Goal: Task Accomplishment & Management: Manage account settings

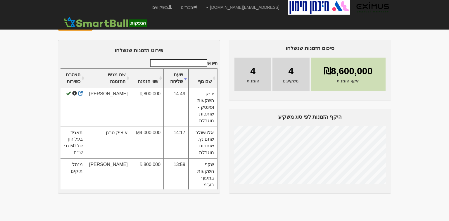
click at [101, 23] on img at bounding box center [100, 25] width 7 height 7
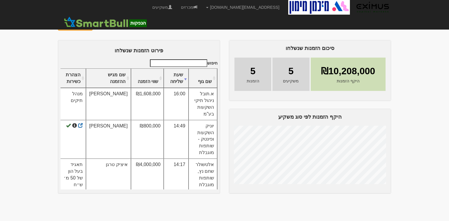
click at [98, 25] on img at bounding box center [100, 25] width 7 height 7
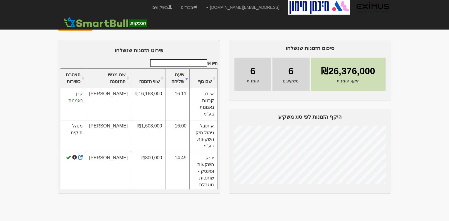
click at [97, 26] on img at bounding box center [100, 25] width 7 height 7
click at [177, 6] on link "משקיעים" at bounding box center [162, 7] width 29 height 15
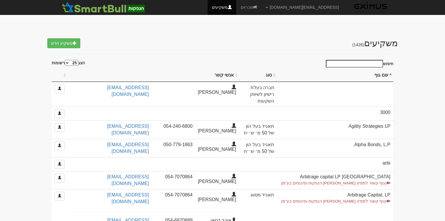
select select "25"
click at [366, 63] on input "חיפוש" at bounding box center [354, 64] width 57 height 8
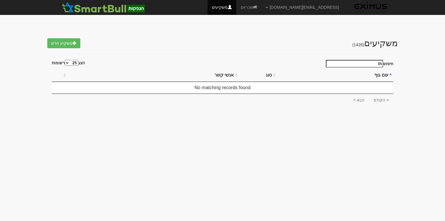
type input "t"
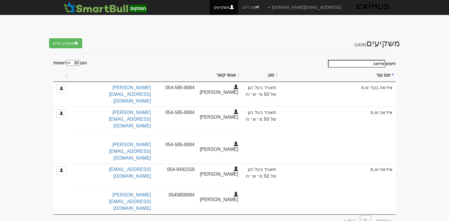
type input "אידאה"
click at [263, 5] on link "מכרזים" at bounding box center [250, 7] width 25 height 15
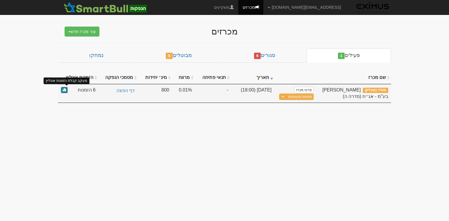
click at [63, 91] on link at bounding box center [64, 90] width 7 height 7
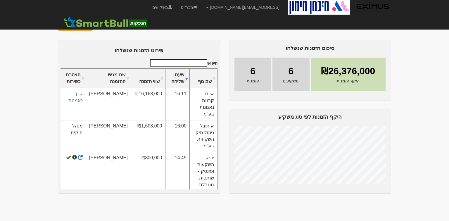
click at [99, 25] on img at bounding box center [100, 25] width 7 height 7
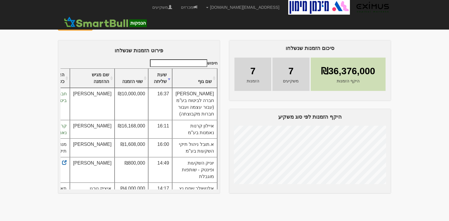
click at [99, 25] on img at bounding box center [100, 25] width 7 height 7
click at [99, 24] on img at bounding box center [100, 25] width 7 height 7
click at [202, 4] on link "מכרזים" at bounding box center [189, 7] width 25 height 15
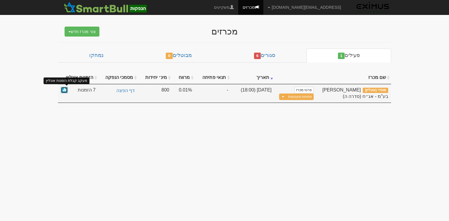
click at [63, 90] on span at bounding box center [65, 90] width 4 height 4
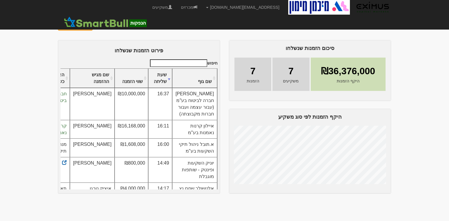
click at [101, 26] on img at bounding box center [100, 25] width 7 height 7
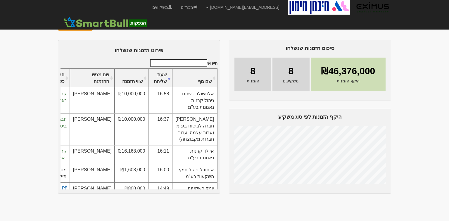
click at [99, 23] on img at bounding box center [100, 25] width 7 height 7
click at [97, 27] on img at bounding box center [100, 25] width 7 height 7
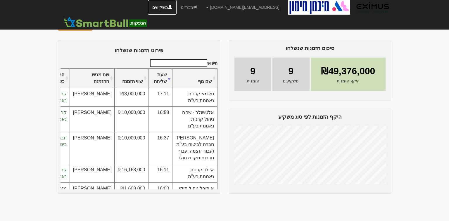
click at [177, 7] on link "משקיעים" at bounding box center [162, 7] width 29 height 15
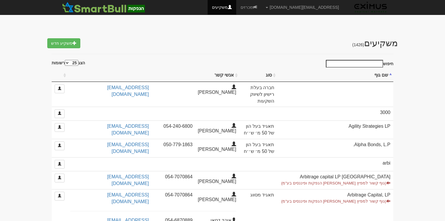
select select "25"
click at [378, 62] on input "חיפוש" at bounding box center [354, 64] width 57 height 8
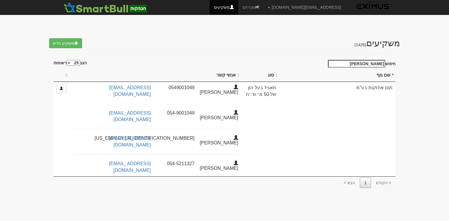
type input "תום אח"
click at [263, 7] on link "מכרזים" at bounding box center [250, 7] width 25 height 15
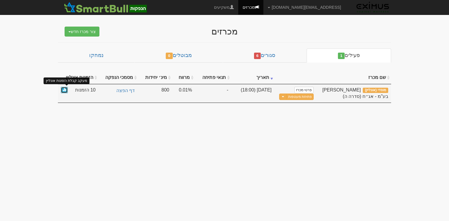
click at [61, 89] on link at bounding box center [64, 90] width 7 height 7
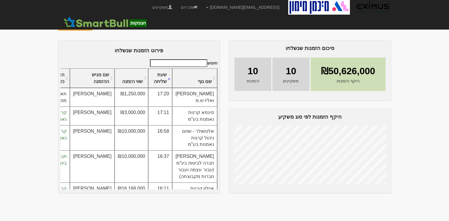
click at [100, 26] on img at bounding box center [100, 25] width 7 height 7
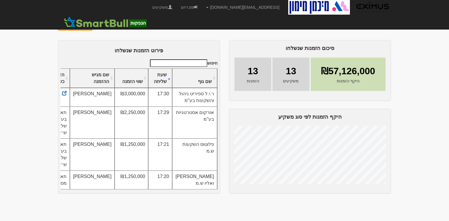
click at [99, 26] on img at bounding box center [100, 25] width 7 height 7
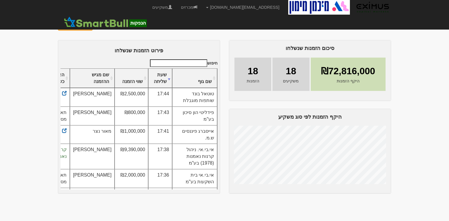
click at [98, 24] on img at bounding box center [100, 25] width 7 height 7
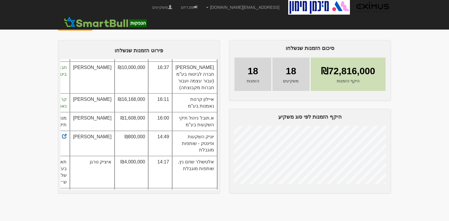
scroll to position [362, 0]
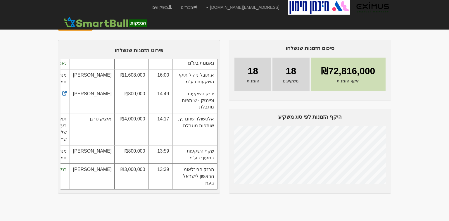
click at [98, 23] on img at bounding box center [100, 25] width 7 height 7
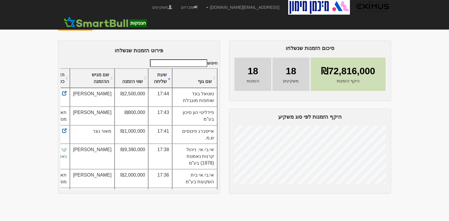
click at [99, 26] on img at bounding box center [100, 25] width 7 height 7
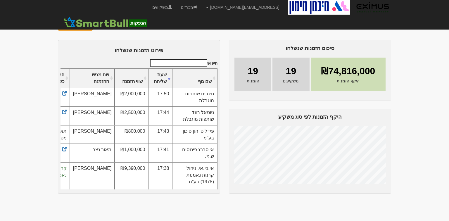
click at [99, 27] on img at bounding box center [100, 25] width 7 height 7
click at [97, 26] on img at bounding box center [100, 25] width 7 height 7
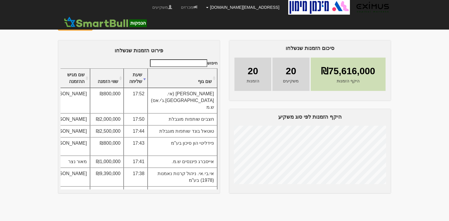
click at [250, 7] on link "[EMAIL_ADDRESS][DOMAIN_NAME]" at bounding box center [243, 7] width 82 height 15
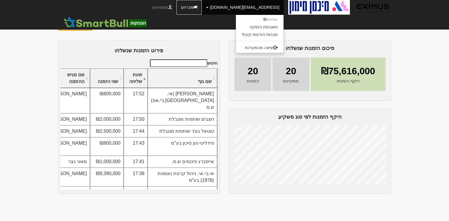
click at [197, 5] on span at bounding box center [195, 7] width 4 height 4
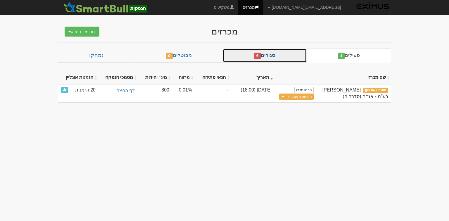
click at [271, 57] on link "סגורים 6" at bounding box center [265, 56] width 84 height 14
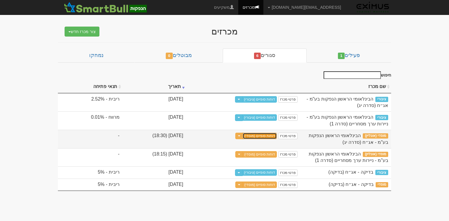
click at [261, 136] on link "דוחות סופיים (מוסדי)" at bounding box center [260, 136] width 34 height 6
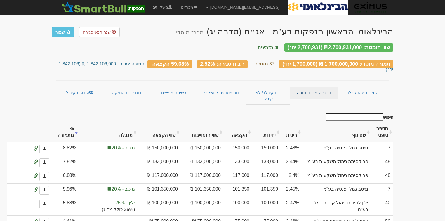
click at [314, 87] on link "פרטי הזמנות זוכות" at bounding box center [314, 93] width 47 height 12
click at [314, 100] on link "אנשי קשר וחשבונות" at bounding box center [314, 104] width 46 height 8
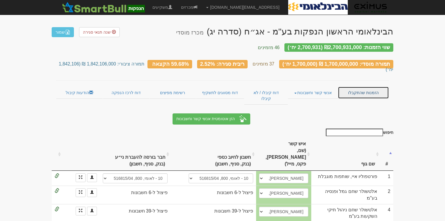
click at [360, 87] on link "הזמנות שהתקבלו" at bounding box center [363, 93] width 51 height 12
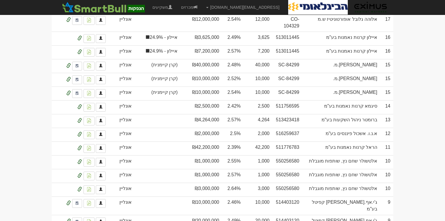
scroll to position [1293, 0]
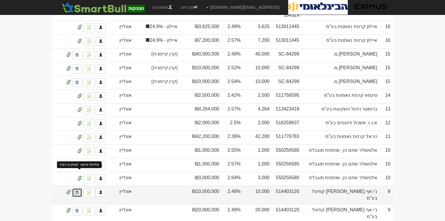
click at [79, 188] on link at bounding box center [77, 192] width 10 height 9
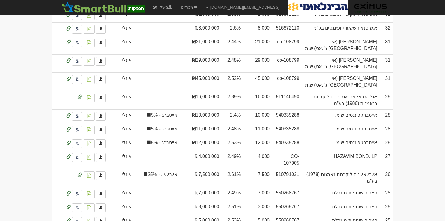
scroll to position [849, 0]
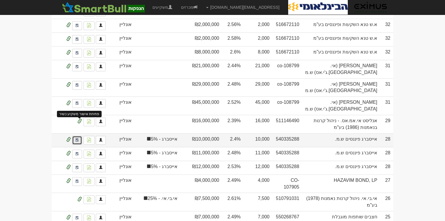
click at [78, 138] on img at bounding box center [77, 140] width 4 height 5
click at [87, 138] on img at bounding box center [89, 140] width 5 height 5
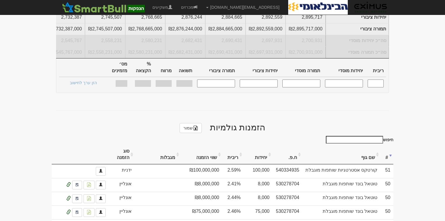
scroll to position [194, 0]
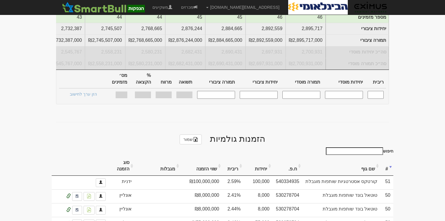
click at [353, 147] on input "חיפוש" at bounding box center [354, 151] width 57 height 8
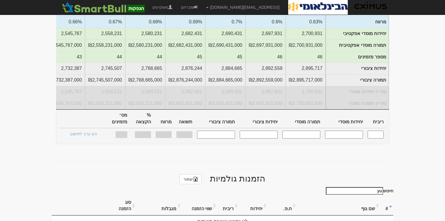
type input "y"
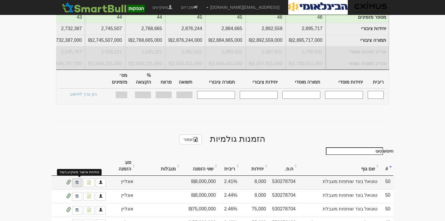
type input "טוט"
click at [79, 178] on link at bounding box center [77, 182] width 10 height 9
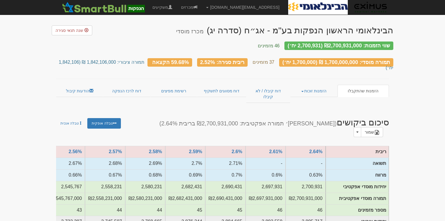
scroll to position [0, 0]
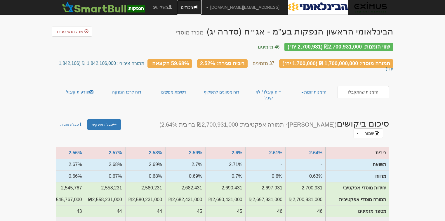
click at [202, 6] on link "מכרזים" at bounding box center [189, 7] width 25 height 15
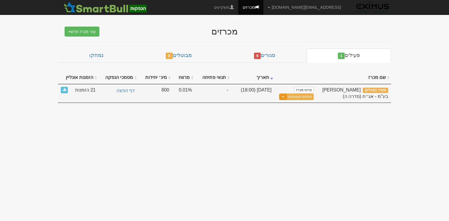
click at [284, 97] on button "Toggle Dropdown" at bounding box center [283, 97] width 8 height 7
click at [288, 106] on link "עדכן שעת סיום מכרז" at bounding box center [286, 107] width 56 height 8
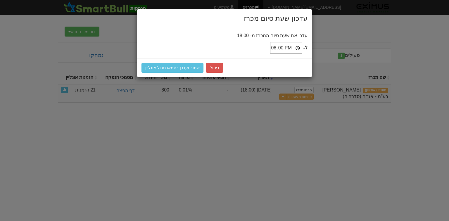
click at [290, 46] on input "18:00" at bounding box center [286, 48] width 32 height 12
type input "18:15"
click at [184, 66] on button "שמור ועדכן בסמארטבול אונליין" at bounding box center [172, 68] width 62 height 10
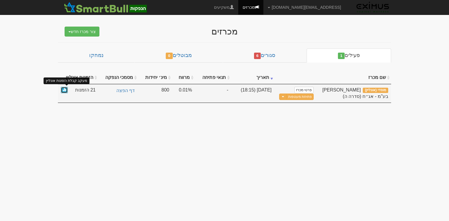
click at [65, 90] on span at bounding box center [65, 90] width 4 height 4
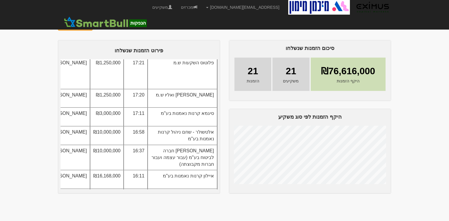
scroll to position [70, 0]
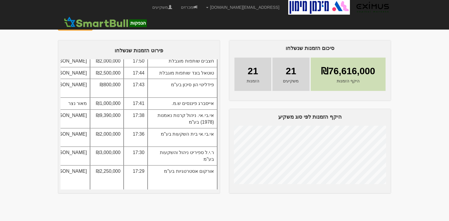
click at [101, 26] on img at bounding box center [100, 25] width 7 height 7
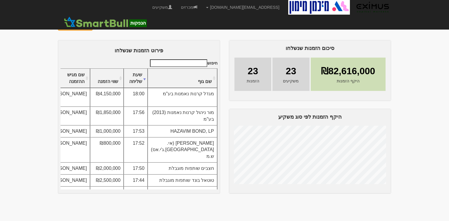
click at [98, 25] on img at bounding box center [100, 25] width 7 height 7
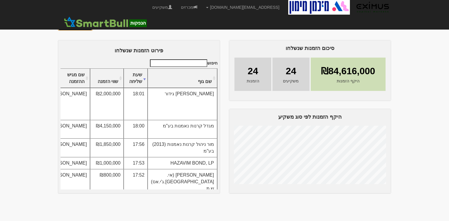
click at [71, 27] on button "פתיחת מעטפות" at bounding box center [75, 26] width 35 height 10
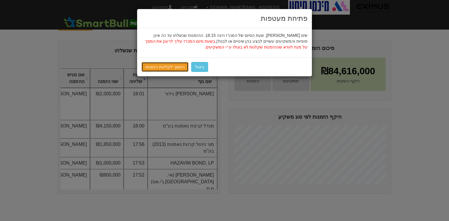
click at [162, 67] on link "המשך לקליטת הזמנות" at bounding box center [164, 67] width 47 height 10
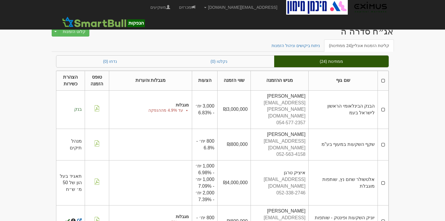
click at [383, 80] on th at bounding box center [383, 81] width 11 height 20
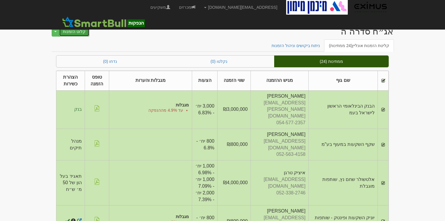
click at [69, 31] on button "קלוט הזמנות" at bounding box center [74, 32] width 30 height 10
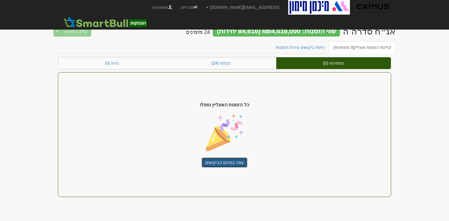
click at [216, 162] on link "צפה בסיכום הביקושים" at bounding box center [225, 163] width 46 height 10
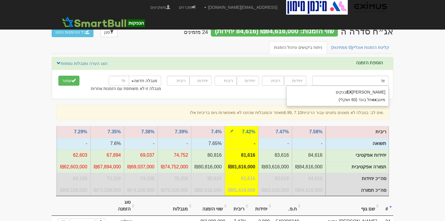
type input "t"
type input "א"
type input "אקטיב חיתום בע״מ"
type input "אק"
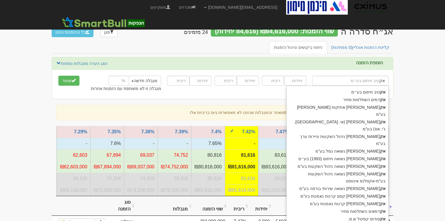
type input "אקסטרה אחזקות [PERSON_NAME] בע"מ"
type input "אקס"
type input "אקסימוס קפיטל מרקטס בע"מ"
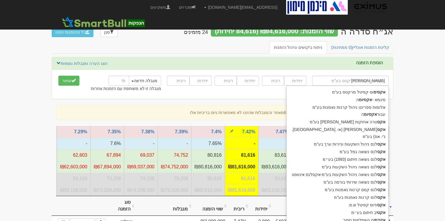
type input "אקסימוס"
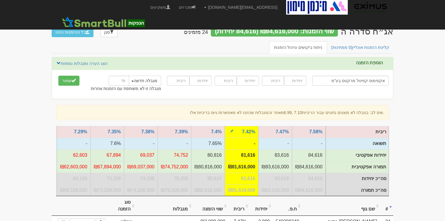
type input "אקסימוס קפיטל מרקטס בע"מ"
type input "10000"
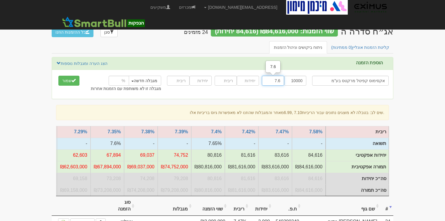
type input "7.6"
click at [112, 82] on input "number" at bounding box center [119, 81] width 20 height 10
type input "10"
click at [72, 79] on span "submit" at bounding box center [74, 80] width 4 height 4
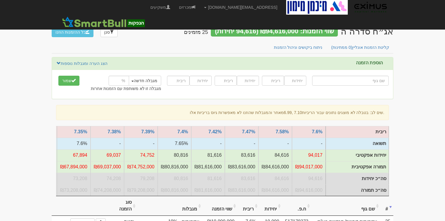
type input "א"
type input "אי בי אי 10/90"
type input "אי"
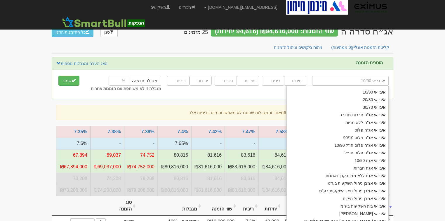
type input "אידאה בונד ש.מ"
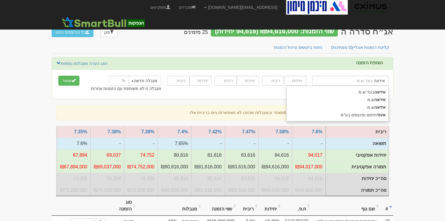
type input "אידאה"
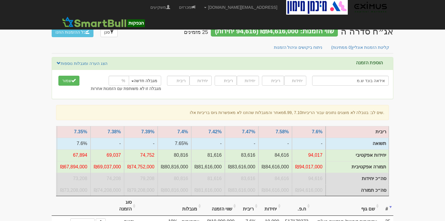
type input "אידאה בונד ש.מ"
type input "1000"
type input "6.75"
click at [61, 81] on button "שמור" at bounding box center [68, 81] width 21 height 10
type input "ת"
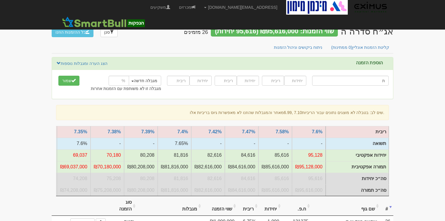
type input "תום אחזקות בע"מ"
type input "תום"
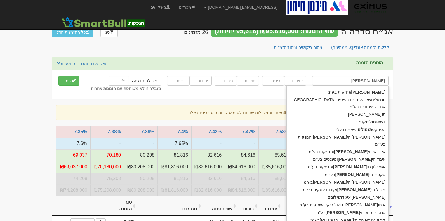
type input "תום"
type input "תום אחזקות בע"מ"
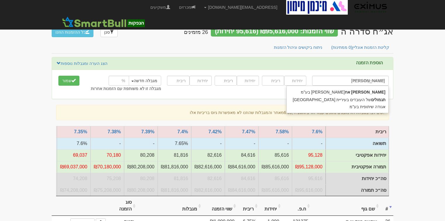
type input "תום אחז"
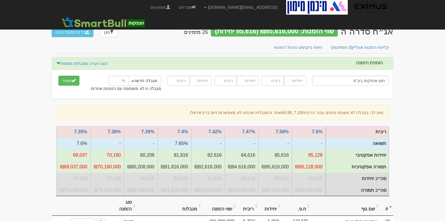
type input "תום אחזקות בע"מ"
type input "1000"
type input "7"
type input "1000"
type input "7.55"
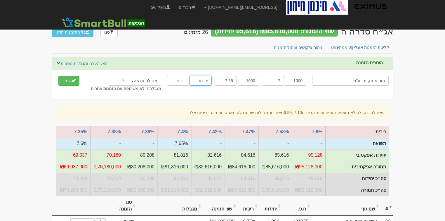
click at [202, 80] on input "number" at bounding box center [201, 81] width 22 height 10
click at [293, 81] on input "1000" at bounding box center [295, 81] width 22 height 10
click at [271, 81] on input "7" at bounding box center [273, 81] width 22 height 10
click at [70, 79] on button "שמור" at bounding box center [68, 81] width 21 height 10
type input "ל"
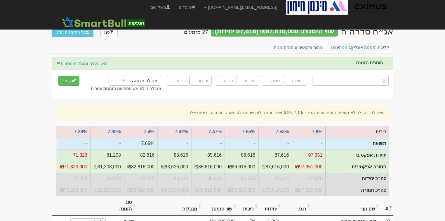
type input "לאומי נוסטרו"
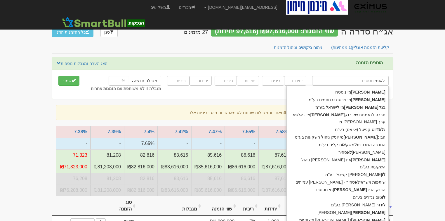
type input "לאומי"
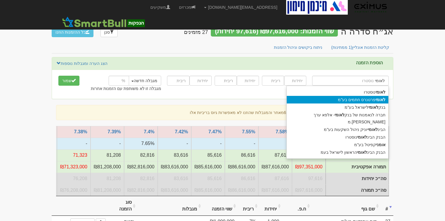
click at [378, 99] on strong "לאומי" at bounding box center [381, 99] width 10 height 5
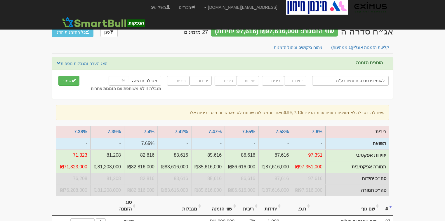
type input "לאומי פרטנרס חתמים בע"מ"
type input "20000"
type input "9"
click at [117, 77] on input "number" at bounding box center [119, 81] width 20 height 10
type input "5"
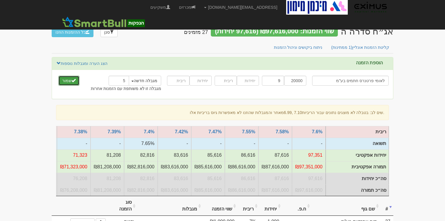
click at [66, 80] on button "שמור" at bounding box center [68, 81] width 21 height 10
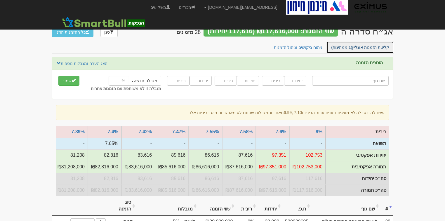
click at [366, 45] on link "קליטת הזמנות אונליין (1 ממתינות)" at bounding box center [361, 47] width 68 height 12
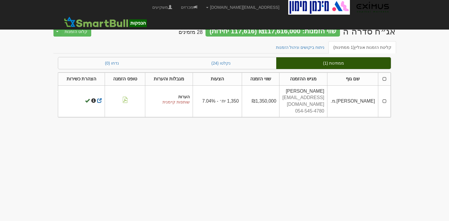
click at [385, 97] on td at bounding box center [384, 101] width 13 height 32
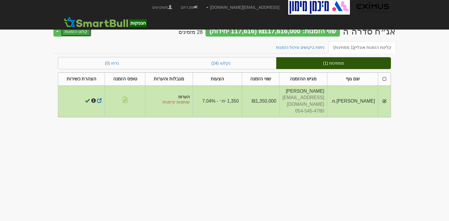
click at [72, 33] on button "קלוט הזמנות" at bounding box center [76, 32] width 30 height 10
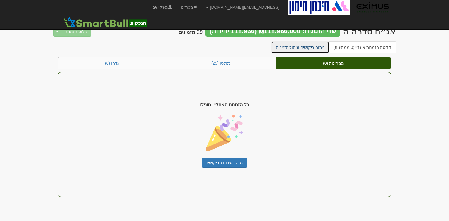
click at [310, 48] on link "ניתוח ביקושים וניהול הזמנות" at bounding box center [300, 47] width 58 height 12
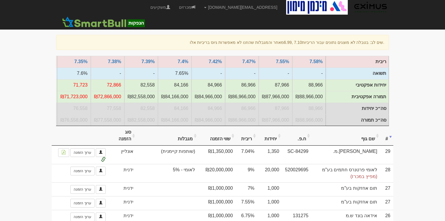
scroll to position [0, -112]
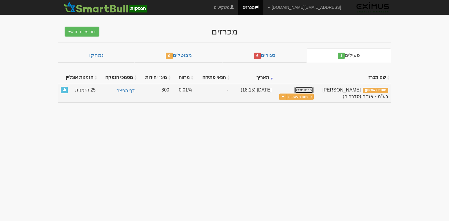
click at [303, 88] on link "פרטי מכרז" at bounding box center [303, 90] width 19 height 6
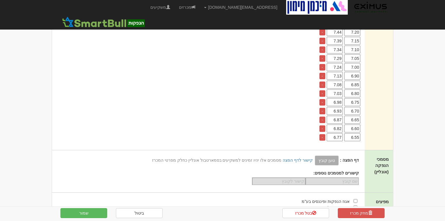
scroll to position [140, 0]
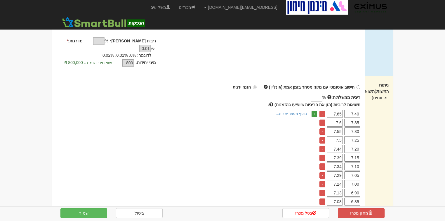
click at [314, 111] on link "+" at bounding box center [315, 114] width 6 height 6
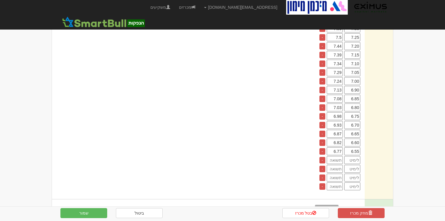
scroll to position [257, 0]
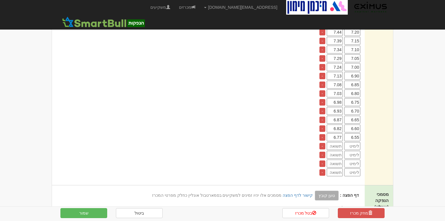
click at [350, 142] on input "number" at bounding box center [353, 146] width 16 height 8
click at [354, 142] on input "number" at bounding box center [353, 146] width 16 height 8
type input "7.29"
type input "7.54"
click at [353, 151] on input "number" at bounding box center [353, 155] width 16 height 8
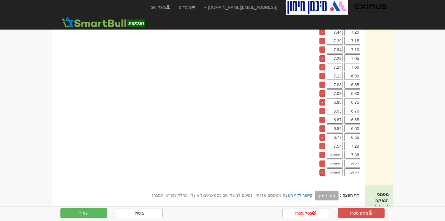
type input "7.38"
type input "7.63"
click at [356, 160] on input "number" at bounding box center [353, 164] width 16 height 8
type input "7.39"
type input "7.64"
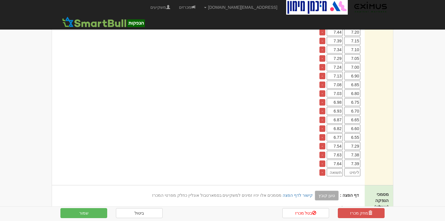
click at [350, 168] on input "number" at bounding box center [353, 172] width 16 height 8
click at [354, 168] on input "number" at bounding box center [353, 172] width 16 height 8
type input "7.42"
type input "7.67"
click at [305, 163] on div "+ הוסף מספר שורות... מספר שורות:" at bounding box center [207, 85] width 310 height 183
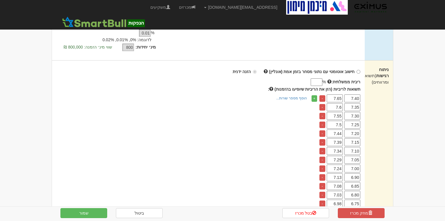
scroll to position [164, 0]
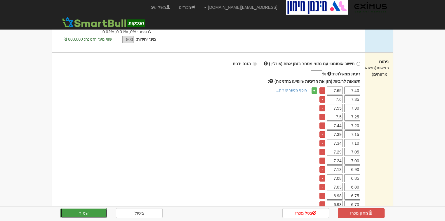
click at [92, 213] on button "שמור" at bounding box center [84, 213] width 47 height 10
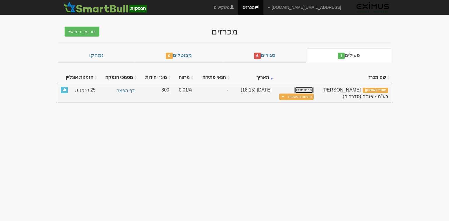
click at [310, 88] on link "פרטי מכרז" at bounding box center [303, 90] width 19 height 6
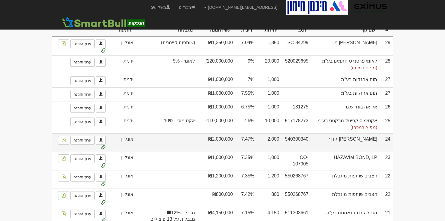
scroll to position [187, 0]
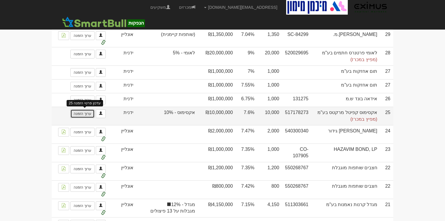
click at [89, 114] on link "ערוך הזמנה" at bounding box center [82, 113] width 24 height 9
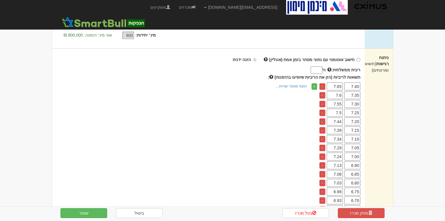
scroll to position [164, 0]
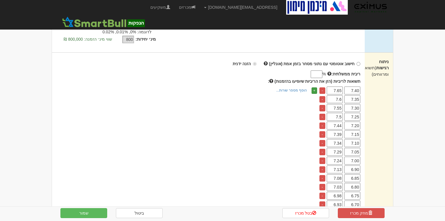
click at [313, 87] on link "+" at bounding box center [315, 90] width 6 height 6
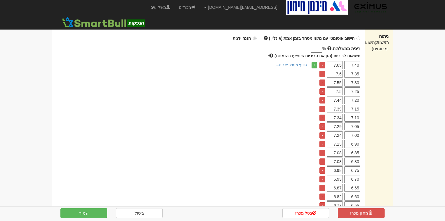
scroll to position [281, 0]
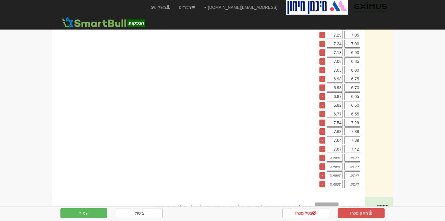
click at [355, 154] on input "number" at bounding box center [353, 158] width 16 height 8
type input "7.18"
click at [336, 154] on input "number" at bounding box center [335, 158] width 16 height 8
click at [337, 154] on input "number" at bounding box center [335, 158] width 16 height 8
type input "7.42"
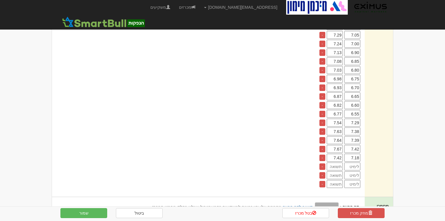
click at [355, 163] on input "number" at bounding box center [353, 167] width 16 height 8
click at [357, 163] on input "number" at bounding box center [353, 167] width 16 height 8
type input "7.47"
click at [341, 163] on input "number" at bounding box center [335, 167] width 16 height 8
type input "7.72"
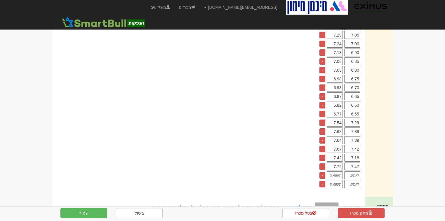
click at [352, 171] on input "number" at bounding box center [353, 175] width 16 height 8
type input "7.09"
type input "7.33"
click at [352, 180] on input "number" at bounding box center [353, 184] width 16 height 8
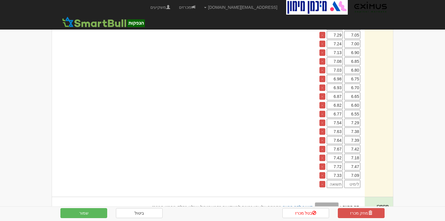
click at [355, 180] on input "number" at bounding box center [353, 184] width 16 height 8
type input "7.58"
click at [336, 180] on input "number" at bounding box center [335, 184] width 16 height 8
type input "7.84"
click at [80, 210] on button "שמור" at bounding box center [84, 213] width 47 height 10
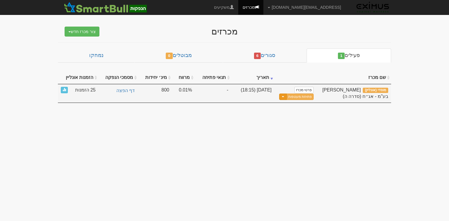
click at [284, 95] on button "Toggle Dropdown" at bounding box center [283, 97] width 8 height 7
click at [295, 105] on link "עדכן שעת סיום מכרז" at bounding box center [286, 107] width 56 height 8
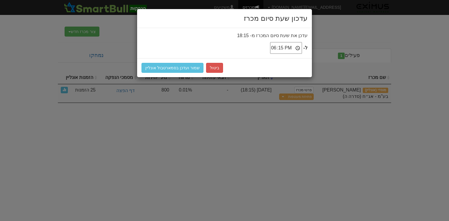
click at [289, 48] on input "18:15" at bounding box center [286, 48] width 32 height 12
type input "18:20"
click at [186, 67] on button "שמור ועדכן בסמארטבול אונליין" at bounding box center [172, 68] width 62 height 10
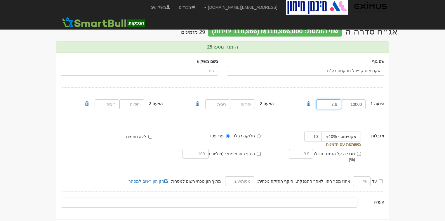
drag, startPoint x: 336, startPoint y: 106, endPoint x: 339, endPoint y: 106, distance: 2.9
click at [339, 106] on input "7.6" at bounding box center [329, 104] width 25 height 10
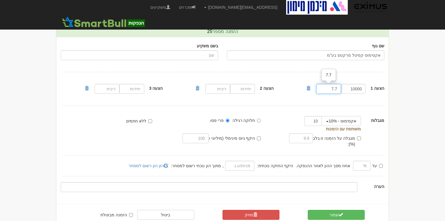
scroll to position [34, 0]
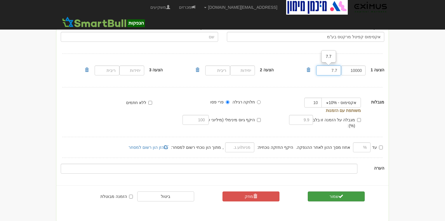
type input "7.7"
click at [331, 192] on button "שמור" at bounding box center [336, 196] width 57 height 10
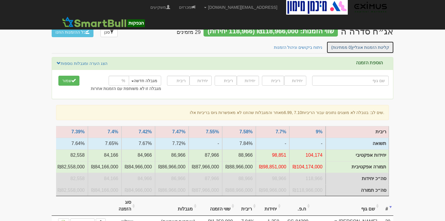
click at [366, 49] on link "קליטת הזמנות אונליין (0 ממתינות)" at bounding box center [361, 47] width 68 height 12
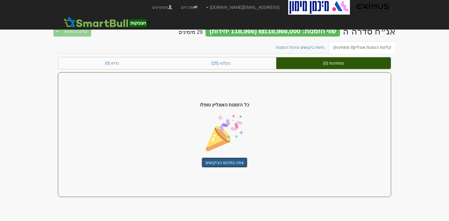
click at [227, 161] on link "צפה בסיכום הביקושים" at bounding box center [225, 163] width 46 height 10
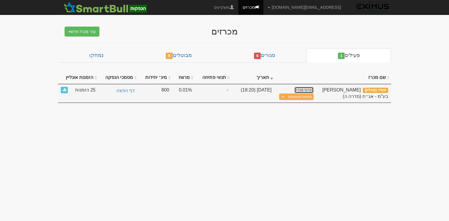
click at [302, 88] on link "פרטי מכרז" at bounding box center [303, 90] width 19 height 6
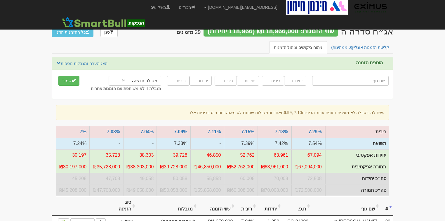
scroll to position [0, -347]
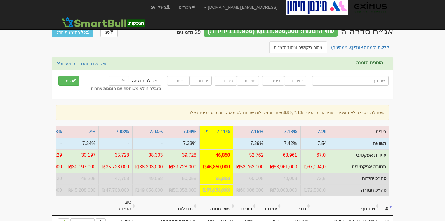
click at [220, 139] on td "-" at bounding box center [217, 144] width 34 height 12
click at [231, 145] on td "-" at bounding box center [217, 144] width 34 height 12
click at [231, 143] on td "-" at bounding box center [217, 144] width 34 height 12
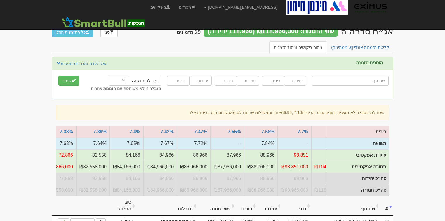
scroll to position [0, 0]
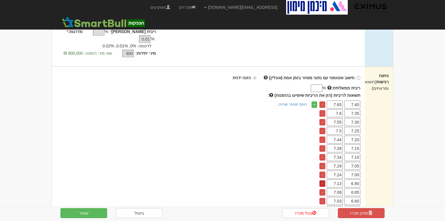
scroll to position [140, 0]
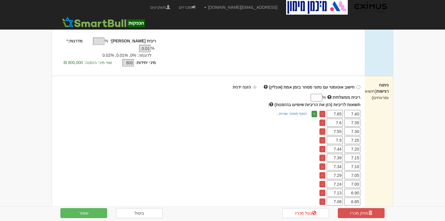
click at [314, 111] on link "+" at bounding box center [315, 114] width 6 height 6
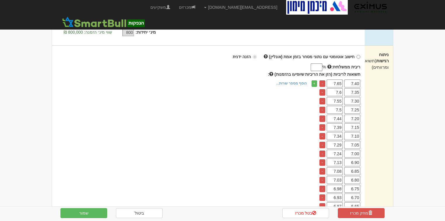
scroll to position [281, 0]
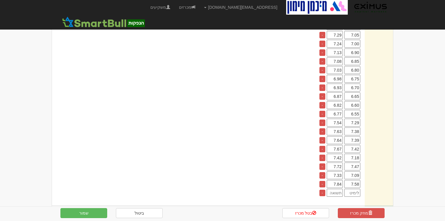
click at [350, 189] on input "number" at bounding box center [353, 193] width 16 height 8
type input "7.55"
click at [338, 189] on input "number" at bounding box center [335, 193] width 16 height 8
click at [339, 189] on input "number" at bounding box center [335, 193] width 16 height 8
type input "7.81"
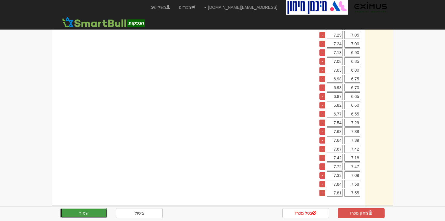
click at [69, 213] on button "שמור" at bounding box center [84, 213] width 47 height 10
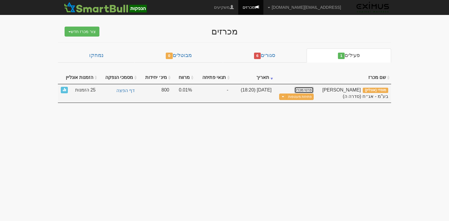
click at [304, 90] on link "פרטי מכרז" at bounding box center [303, 90] width 19 height 6
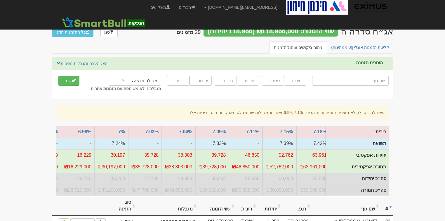
scroll to position [0, -382]
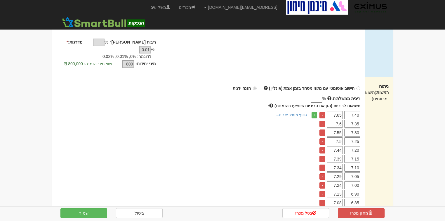
scroll to position [140, 0]
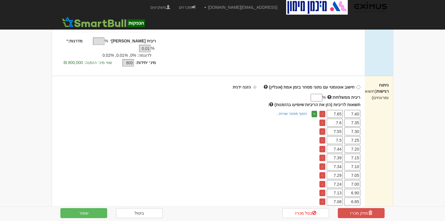
click at [313, 111] on link "+" at bounding box center [315, 114] width 6 height 6
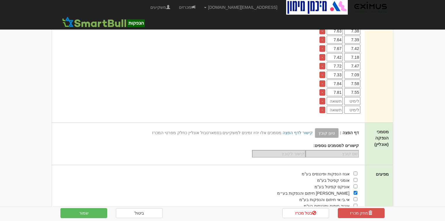
scroll to position [398, 0]
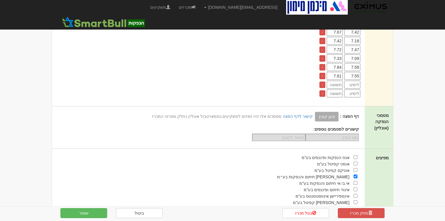
click at [357, 81] on input "number" at bounding box center [353, 85] width 16 height 8
type input "7.04"
click at [357, 89] on input "number" at bounding box center [353, 93] width 16 height 8
type input "7.03"
click at [332, 81] on input "number" at bounding box center [335, 85] width 16 height 8
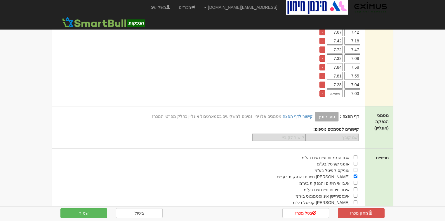
type input "7.28"
click at [337, 89] on input "number" at bounding box center [335, 93] width 16 height 8
click at [331, 89] on input "number" at bounding box center [335, 93] width 16 height 8
type input "7.27"
click at [81, 212] on button "שמור" at bounding box center [84, 213] width 47 height 10
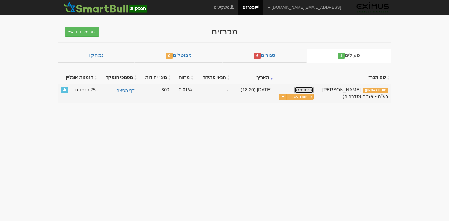
click at [303, 89] on link "פרטי מכרז" at bounding box center [303, 90] width 19 height 6
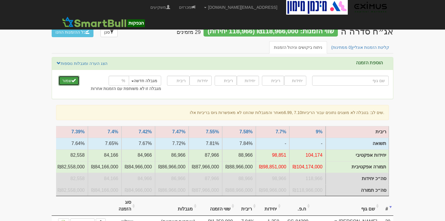
click at [74, 80] on span "submit" at bounding box center [74, 80] width 4 height 4
click at [193, 47] on ul "קליטת הזמנות אונליין (0 ממתינות) ניתוח ביקושים וניהול הזמנות" at bounding box center [223, 47] width 342 height 12
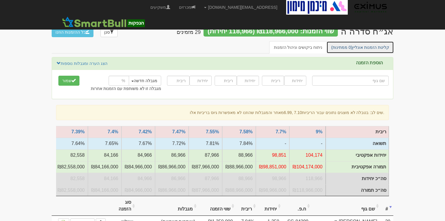
click at [352, 51] on link "קליטת הזמנות אונליין (0 ממתינות)" at bounding box center [361, 47] width 68 height 12
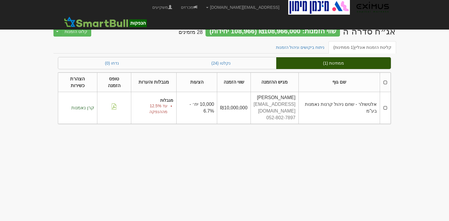
click at [387, 104] on td at bounding box center [385, 108] width 11 height 32
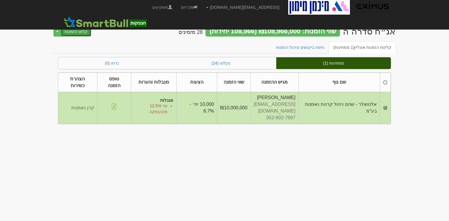
click at [80, 32] on button "קלוט הזמנות" at bounding box center [76, 32] width 30 height 10
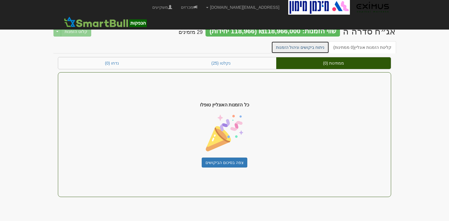
click at [313, 48] on link "ניתוח ביקושים וניהול הזמנות" at bounding box center [300, 47] width 58 height 12
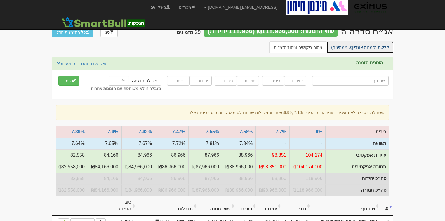
click at [365, 46] on link "קליטת הזמנות אונליין (0 ממתינות)" at bounding box center [361, 47] width 68 height 12
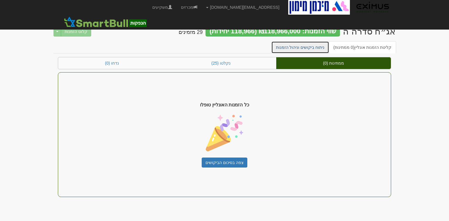
click at [326, 46] on link "ניתוח ביקושים וניהול הזמנות" at bounding box center [300, 47] width 58 height 12
click at [304, 48] on link "ניתוח ביקושים וניהול הזמנות" at bounding box center [300, 47] width 58 height 12
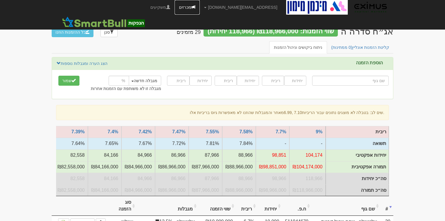
click at [200, 6] on link "מכרזים" at bounding box center [187, 7] width 25 height 15
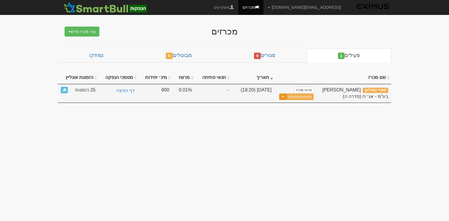
click at [284, 96] on span "button" at bounding box center [283, 96] width 2 height 1
click at [295, 105] on link "עדכן שעת סיום מכרז" at bounding box center [286, 107] width 56 height 8
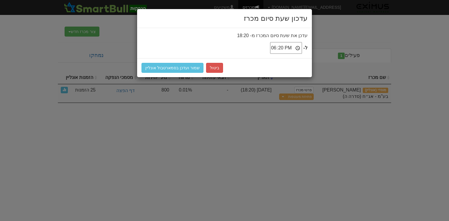
click at [287, 48] on input "18:20" at bounding box center [286, 48] width 32 height 12
type input "18:30"
click at [159, 66] on button "שמור ועדכן בסמארטבול אונליין" at bounding box center [172, 68] width 62 height 10
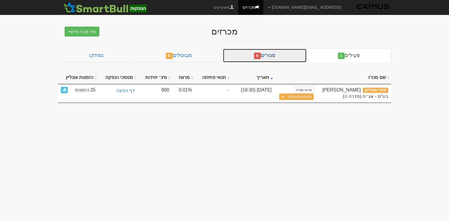
click at [261, 54] on span "6" at bounding box center [257, 56] width 7 height 6
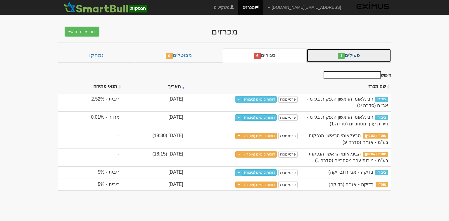
click at [348, 55] on link "פעילים 1" at bounding box center [349, 56] width 84 height 14
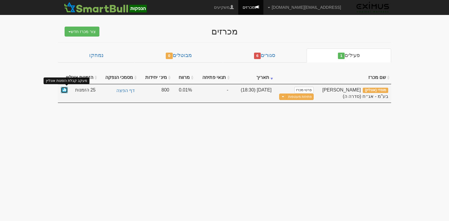
click at [65, 92] on link at bounding box center [64, 90] width 7 height 7
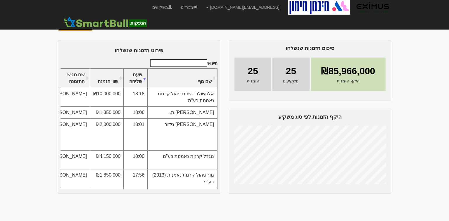
click at [76, 23] on button "פתיחת מעטפות" at bounding box center [75, 26] width 35 height 10
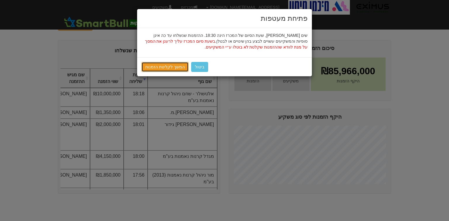
click at [174, 65] on link "המשך לקליטת הזמנות" at bounding box center [164, 67] width 47 height 10
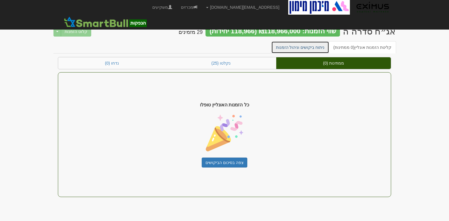
click at [312, 49] on link "ניתוח ביקושים וניהול הזמנות" at bounding box center [300, 47] width 58 height 12
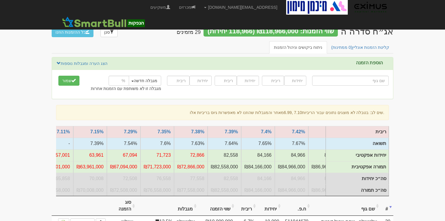
scroll to position [0, -179]
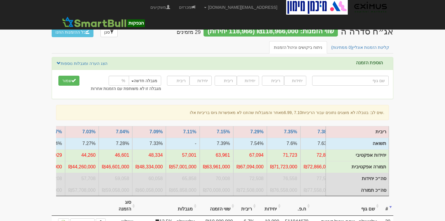
scroll to position [0, -284]
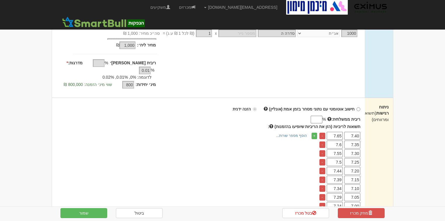
scroll to position [117, 0]
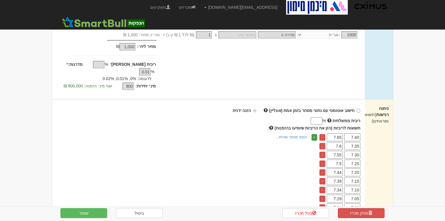
click at [315, 134] on link "+" at bounding box center [315, 137] width 6 height 6
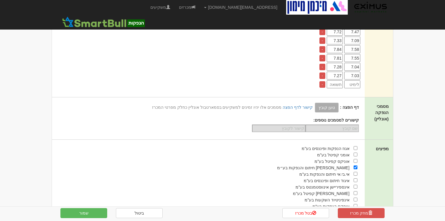
scroll to position [421, 0]
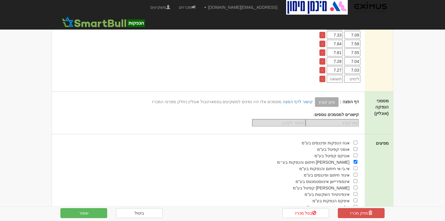
click at [353, 75] on input "number" at bounding box center [353, 79] width 16 height 8
type input "7.11"
click at [327, 75] on td "-" at bounding box center [322, 79] width 9 height 8
click at [334, 75] on input "number" at bounding box center [335, 79] width 16 height 8
type input "7.35"
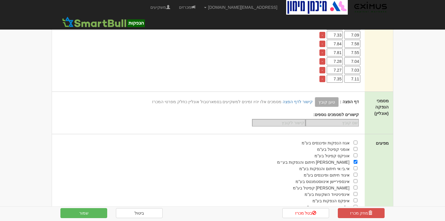
click at [89, 212] on button "שמור" at bounding box center [84, 213] width 47 height 10
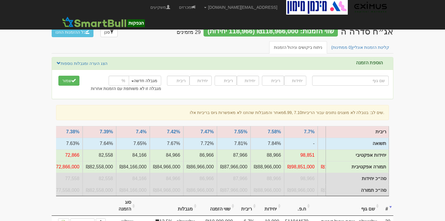
scroll to position [0, -10]
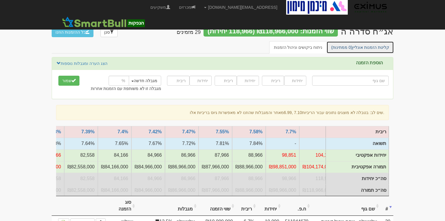
click at [345, 45] on span "(0 ממתינות)" at bounding box center [341, 47] width 21 height 5
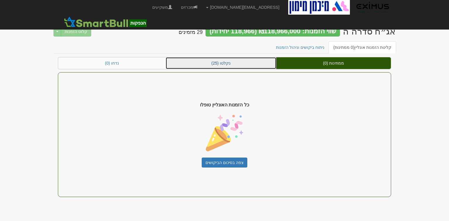
click at [246, 62] on link "נקלטו (25)" at bounding box center [221, 63] width 110 height 12
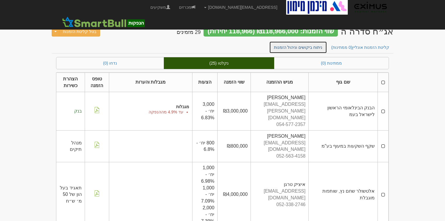
click at [305, 46] on link "ניתוח ביקושים וניהול הזמנות" at bounding box center [298, 47] width 58 height 12
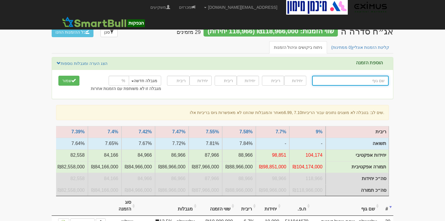
click at [369, 82] on input "text" at bounding box center [350, 81] width 77 height 10
type input "א"
type input "אור אדיב בע"מ"
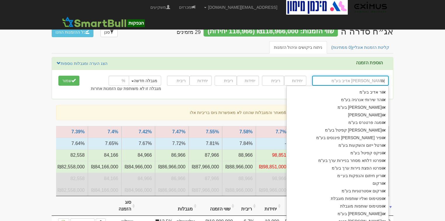
type input "אור"
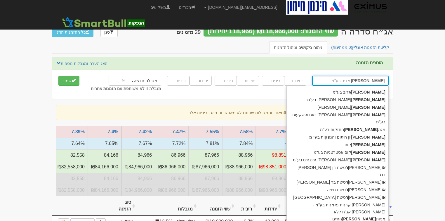
type input "אורי גרופ בע"מ"
type input "אורי"
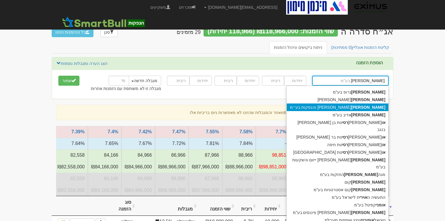
click at [367, 105] on div "אורי ון חיתום והנפקות בע״מ" at bounding box center [338, 107] width 102 height 8
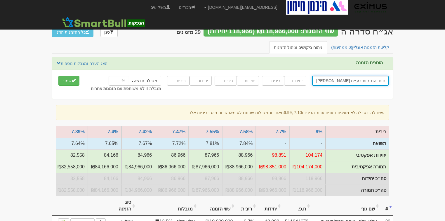
type input "אוריון חיתום והנפקות בע״מ"
click at [299, 81] on input "number" at bounding box center [295, 81] width 22 height 10
click at [58, 76] on button "שמור" at bounding box center [68, 81] width 21 height 10
type input "5000"
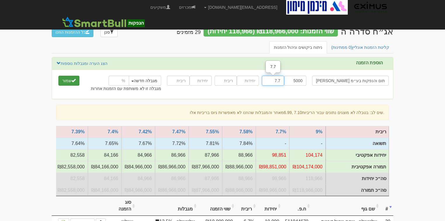
type input "7.7"
click at [71, 81] on button "שמור" at bounding box center [68, 81] width 21 height 10
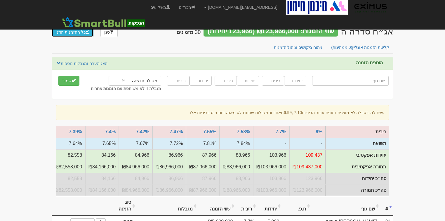
click at [71, 33] on button "כל ההזמנות הוזנו" at bounding box center [73, 32] width 42 height 10
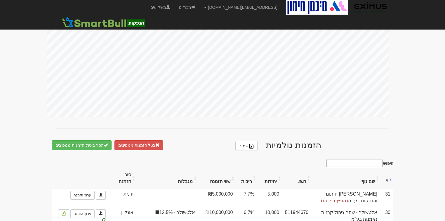
scroll to position [281, 0]
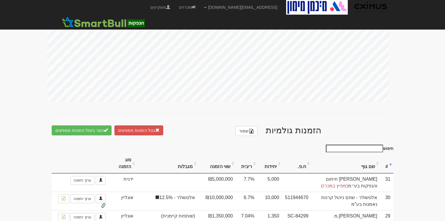
click at [353, 145] on input "חיפוש" at bounding box center [354, 149] width 57 height 8
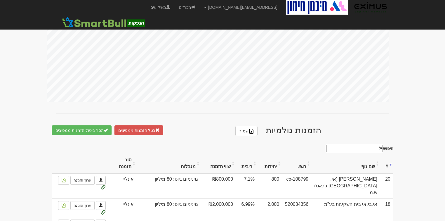
type input "י"
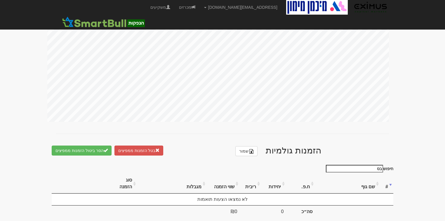
type input "ב"
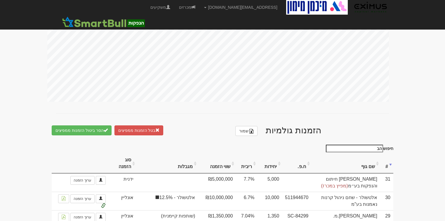
scroll to position [267, 0]
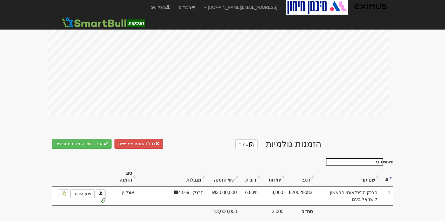
type input "הבינ"
click at [377, 158] on input "הבינ" at bounding box center [354, 162] width 57 height 8
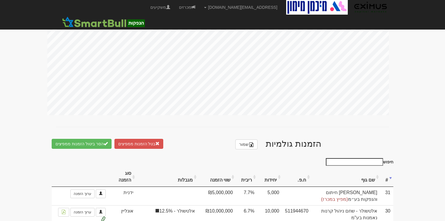
click at [258, 168] on th "ריבית" at bounding box center [247, 177] width 22 height 20
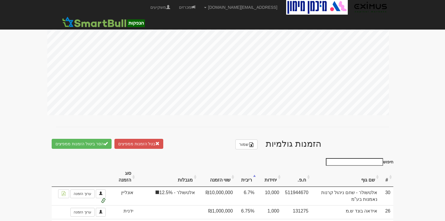
click at [258, 168] on th "ריבית" at bounding box center [247, 177] width 22 height 20
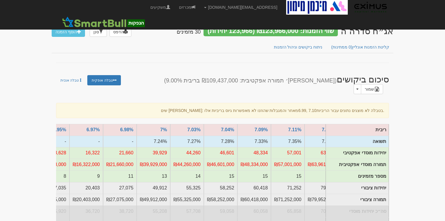
scroll to position [0, 0]
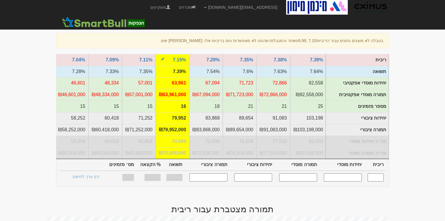
scroll to position [0, -252]
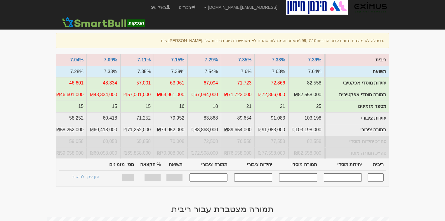
drag, startPoint x: 231, startPoint y: 151, endPoint x: 34, endPoint y: 49, distance: 221.3
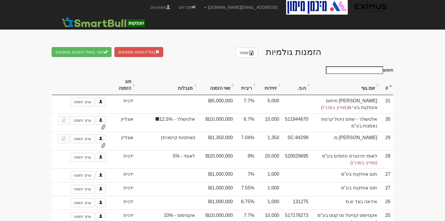
scroll to position [351, 0]
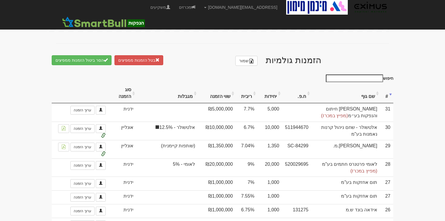
click at [282, 84] on th "יחידות" at bounding box center [270, 94] width 25 height 20
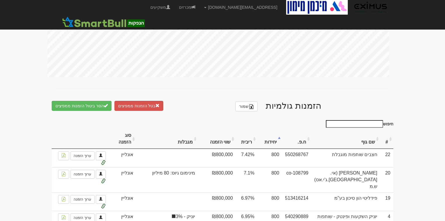
scroll to position [304, 0]
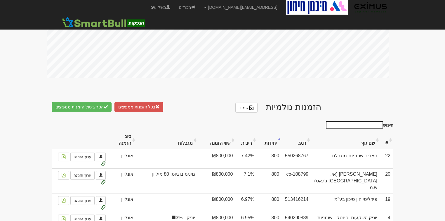
click at [258, 132] on th "ריבית" at bounding box center [247, 140] width 22 height 20
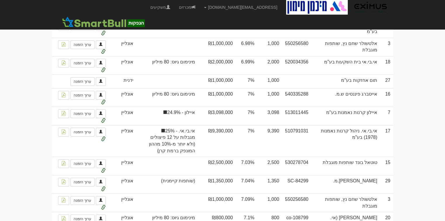
scroll to position [631, 0]
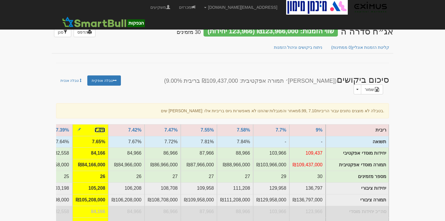
click at [99, 127] on link "7.4%" at bounding box center [100, 129] width 11 height 5
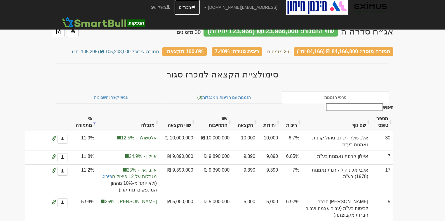
click at [200, 6] on link "מכרזים" at bounding box center [187, 7] width 25 height 15
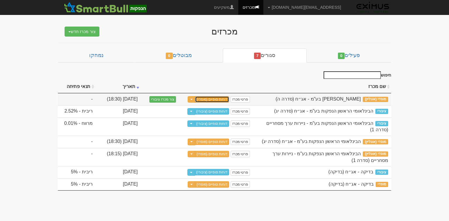
click at [213, 98] on link "דוחות סופיים (מוסדי)" at bounding box center [212, 99] width 34 height 6
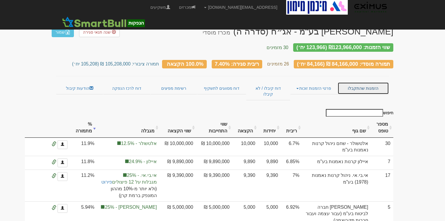
click at [367, 82] on link "הזמנות שהתקבלו" at bounding box center [363, 88] width 51 height 12
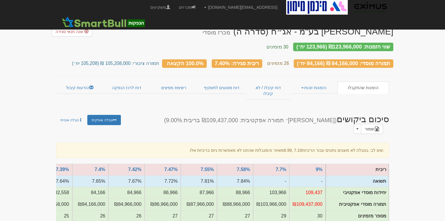
drag, startPoint x: 390, startPoint y: 45, endPoint x: 305, endPoint y: 45, distance: 84.8
click at [305, 45] on div "שווי הזמנות: ₪123,966,000 (123,966 יח׳)" at bounding box center [343, 47] width 100 height 8
click at [364, 46] on div "שווי הזמנות: ₪123,966,000 (123,966 יח׳)" at bounding box center [343, 47] width 100 height 8
drag, startPoint x: 362, startPoint y: 45, endPoint x: 297, endPoint y: 42, distance: 65.5
click at [297, 43] on div "שווי הזמנות: ₪123,966,000 (123,966 יח׳)" at bounding box center [343, 47] width 100 height 8
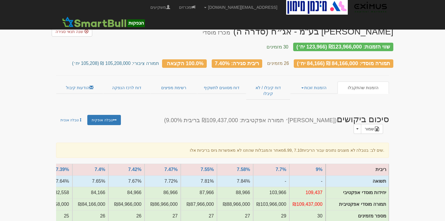
copy div "₪123,966,000 (123,966 יח׳)"
drag, startPoint x: 298, startPoint y: 59, endPoint x: 360, endPoint y: 57, distance: 62.3
click at [360, 59] on div "תמורה מוסדי: 84,166,000 ₪ (84,166 יח׳)" at bounding box center [344, 63] width 100 height 8
copy div "84,166,000 ₪ (84,166 יח׳)"
click at [82, 59] on h3 "תמורה מוסדי: 84,166,000 ₪ (84,166 יח׳) 26 מזמינים ריבית סגירה: 7.40% 100.0% הקצ…" at bounding box center [223, 63] width 342 height 8
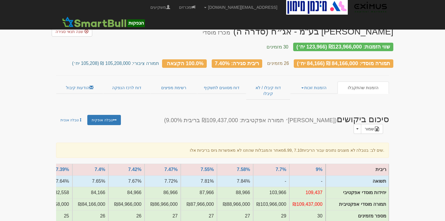
drag, startPoint x: 83, startPoint y: 61, endPoint x: 141, endPoint y: 62, distance: 58.2
click at [141, 62] on div "תמורה מוסדי: 84,166,000 ₪ (84,166 יח׳) 26 מזמינים ריבית סגירה: 7.40% 100.0% הקצ…" at bounding box center [223, 61] width 342 height 16
copy small "105,208,000 ₪ (105,208 יח׳)"
click at [311, 82] on link "הזמנות זוכות" at bounding box center [314, 88] width 47 height 12
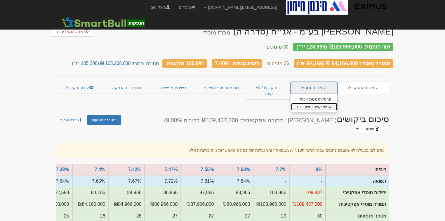
click at [318, 103] on link "אנשי קשר וחשבונות" at bounding box center [314, 107] width 46 height 8
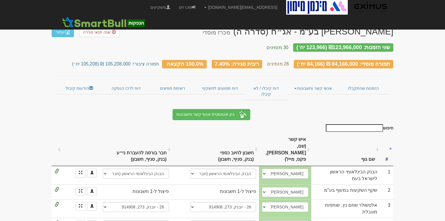
click at [350, 124] on input "חיפוש" at bounding box center [354, 128] width 57 height 8
type input "m"
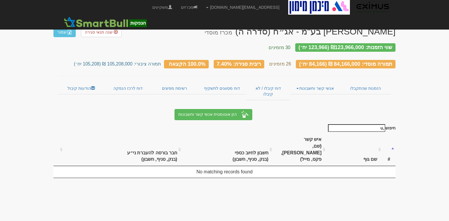
type input ","
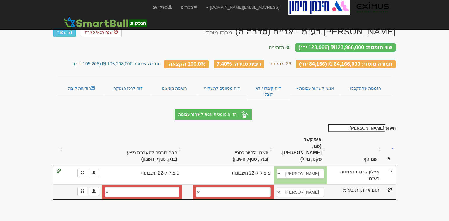
type input "[PERSON_NAME]"
click at [241, 187] on select "[PERSON_NAME], 461, 113133 אקסלנס, 1956 אקסלנס (2361), 1953 אקסלנס (2361), 9422…" at bounding box center [233, 192] width 75 height 10
click at [168, 187] on select "אקסלנס, 1956 אקסלנס (2361), 1953 אקסלנס (2361), 9422 חשבון חדש" at bounding box center [142, 192] width 75 height 10
click at [223, 191] on body "[EMAIL_ADDRESS][DOMAIN_NAME] הגדרות חשבונות הנפקה תבניות הודעות קיבול" at bounding box center [224, 110] width 449 height 221
click at [200, 184] on td "[PERSON_NAME], 461, 113133 אקסלנס, 1956 אקסלנס (2361), 1953 אקסלנס (2361), 9422…" at bounding box center [233, 191] width 81 height 15
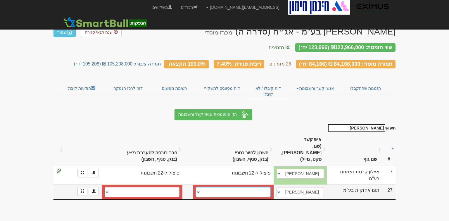
click at [200, 187] on select "[PERSON_NAME], 461, 113133 אקסלנס, 1956 אקסלנס (2361), 1953 אקסלנס (2361), 9422…" at bounding box center [233, 192] width 75 height 10
click at [165, 193] on body "[EMAIL_ADDRESS][DOMAIN_NAME] הגדרות חשבונות הנפקה תבניות הודעות קיבול" at bounding box center [224, 110] width 449 height 221
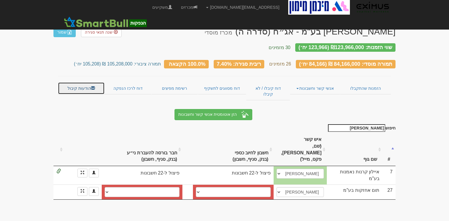
click at [89, 83] on link "הודעות קיבול" at bounding box center [81, 88] width 47 height 12
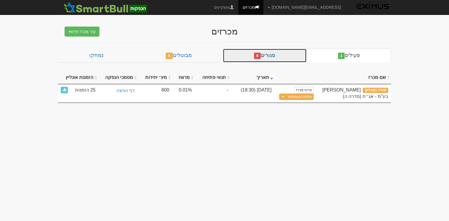
click at [269, 55] on link "סגורים 6" at bounding box center [265, 56] width 84 height 14
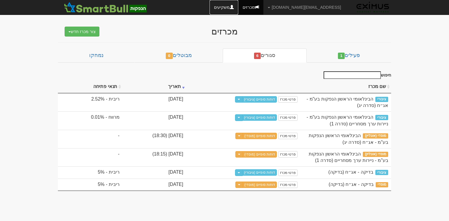
click at [238, 4] on link "משקיעים" at bounding box center [224, 7] width 29 height 15
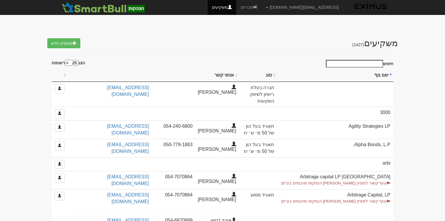
select select "25"
click at [350, 62] on input "חיפוש" at bounding box center [354, 64] width 57 height 8
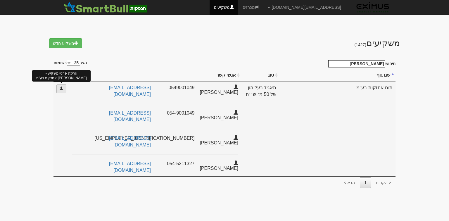
type input "[PERSON_NAME]"
click at [58, 89] on link at bounding box center [61, 88] width 10 height 9
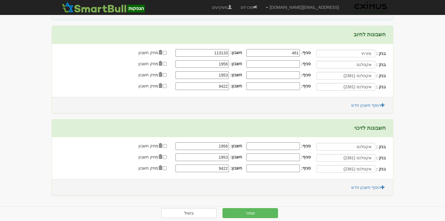
scroll to position [168, 0]
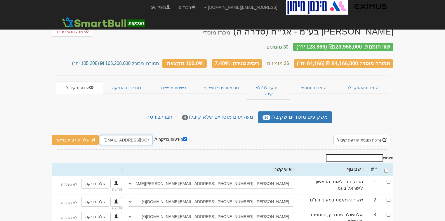
click at [113, 135] on input "hanpakot@eximuscm.com" at bounding box center [126, 140] width 53 height 10
type input "hanpakot@eximuscm.com"
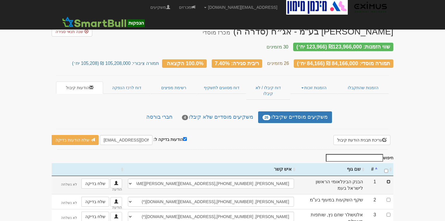
click at [389, 180] on input "checkbox" at bounding box center [389, 182] width 4 height 4
checkbox input "true"
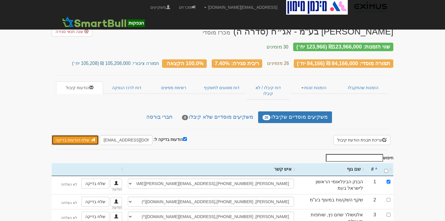
click at [72, 135] on link "שלח הודעות בדיקה" at bounding box center [75, 140] width 47 height 10
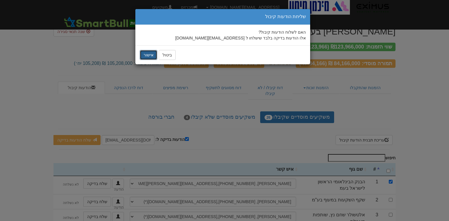
click at [145, 56] on button "אישור" at bounding box center [149, 55] width 18 height 10
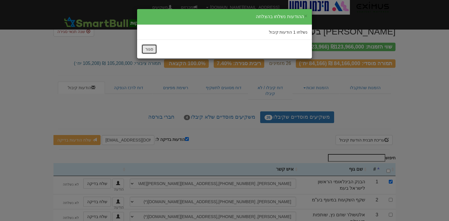
click at [151, 49] on button "סגור" at bounding box center [148, 49] width 15 height 10
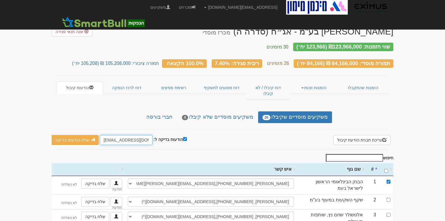
click at [115, 135] on input "[EMAIL_ADDRESS][DOMAIN_NAME]" at bounding box center [126, 140] width 53 height 10
type input "eximuscm@gmail.com"
click at [67, 135] on link "שלח הודעות בדיקה" at bounding box center [75, 140] width 47 height 10
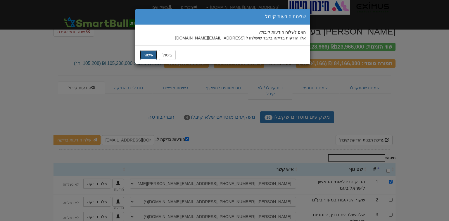
click at [147, 54] on button "אישור" at bounding box center [149, 55] width 18 height 10
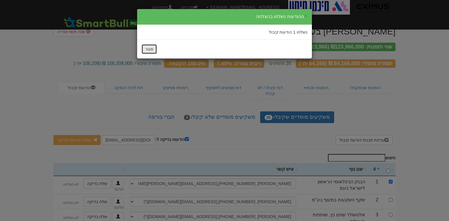
drag, startPoint x: 147, startPoint y: 49, endPoint x: 144, endPoint y: 46, distance: 4.8
click at [147, 49] on button "סגור" at bounding box center [148, 49] width 15 height 10
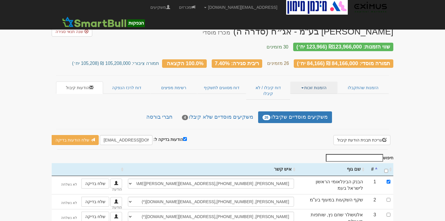
click at [321, 84] on link "הזמנות זוכות" at bounding box center [314, 88] width 47 height 12
click at [320, 95] on link "פרטי הזמנות זוכות" at bounding box center [314, 99] width 46 height 8
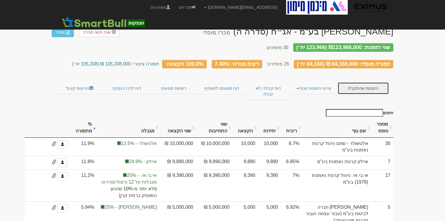
click at [363, 84] on link "הזמנות שהתקבלו" at bounding box center [363, 88] width 51 height 12
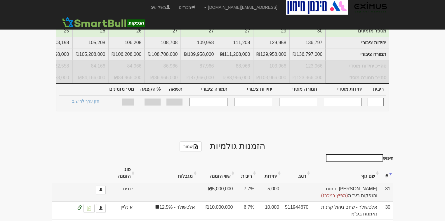
scroll to position [45, 0]
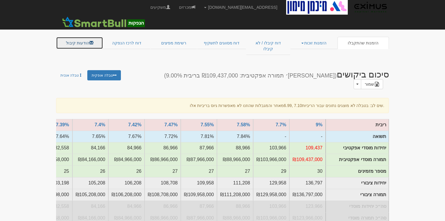
click at [75, 39] on link "הודעות קיבול" at bounding box center [79, 43] width 47 height 12
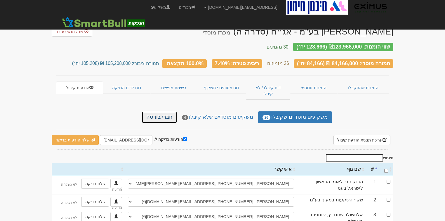
click at [170, 111] on link "חברי בורסה" at bounding box center [159, 117] width 35 height 12
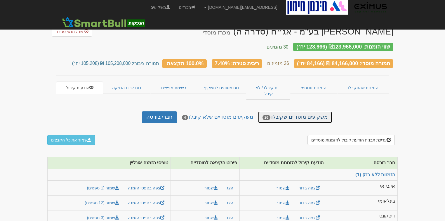
click at [314, 111] on link "משקיעים מוסדיים שקיבלו 26" at bounding box center [295, 117] width 74 height 12
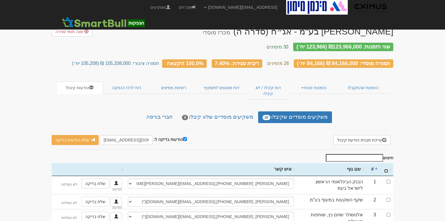
click at [386, 169] on input "\a : activate to sort column ascending" at bounding box center [387, 171] width 4 height 4
checkbox input "true"
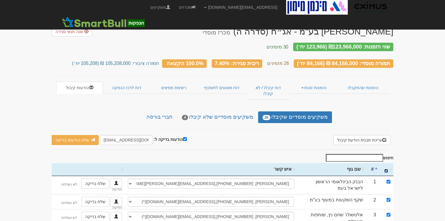
checkbox input "true"
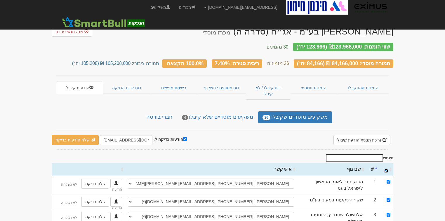
checkbox input "true"
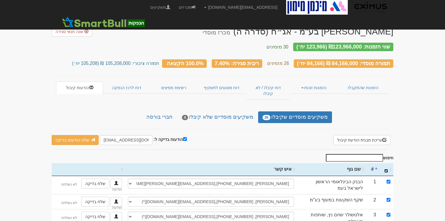
checkbox input "true"
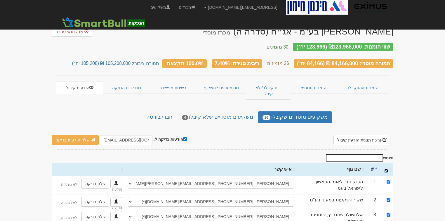
checkbox input "true"
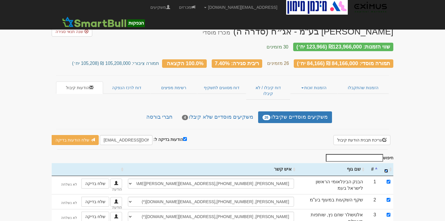
checkbox input "true"
